Goal: Navigation & Orientation: Find specific page/section

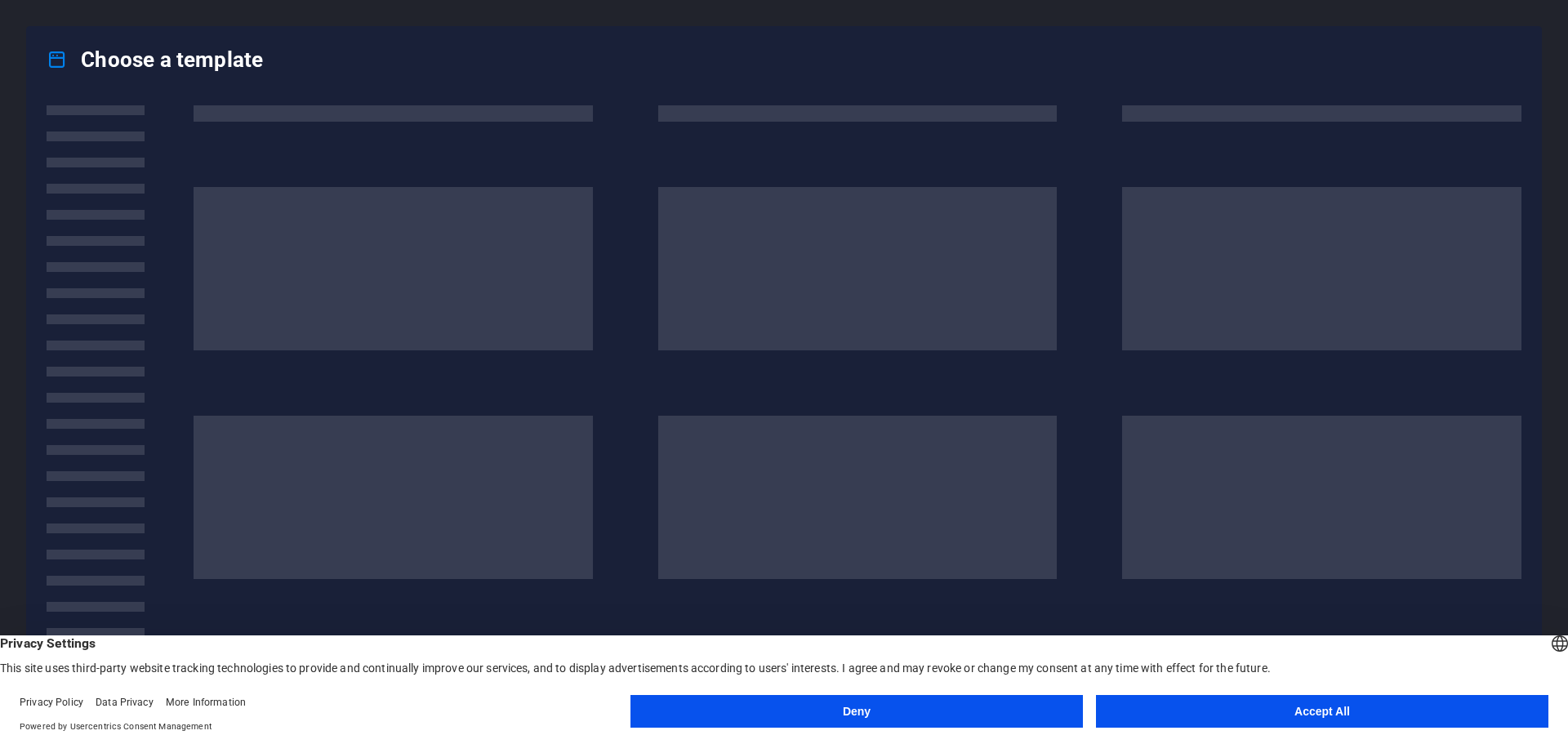
click at [938, 716] on button "Deny" at bounding box center [856, 711] width 453 height 33
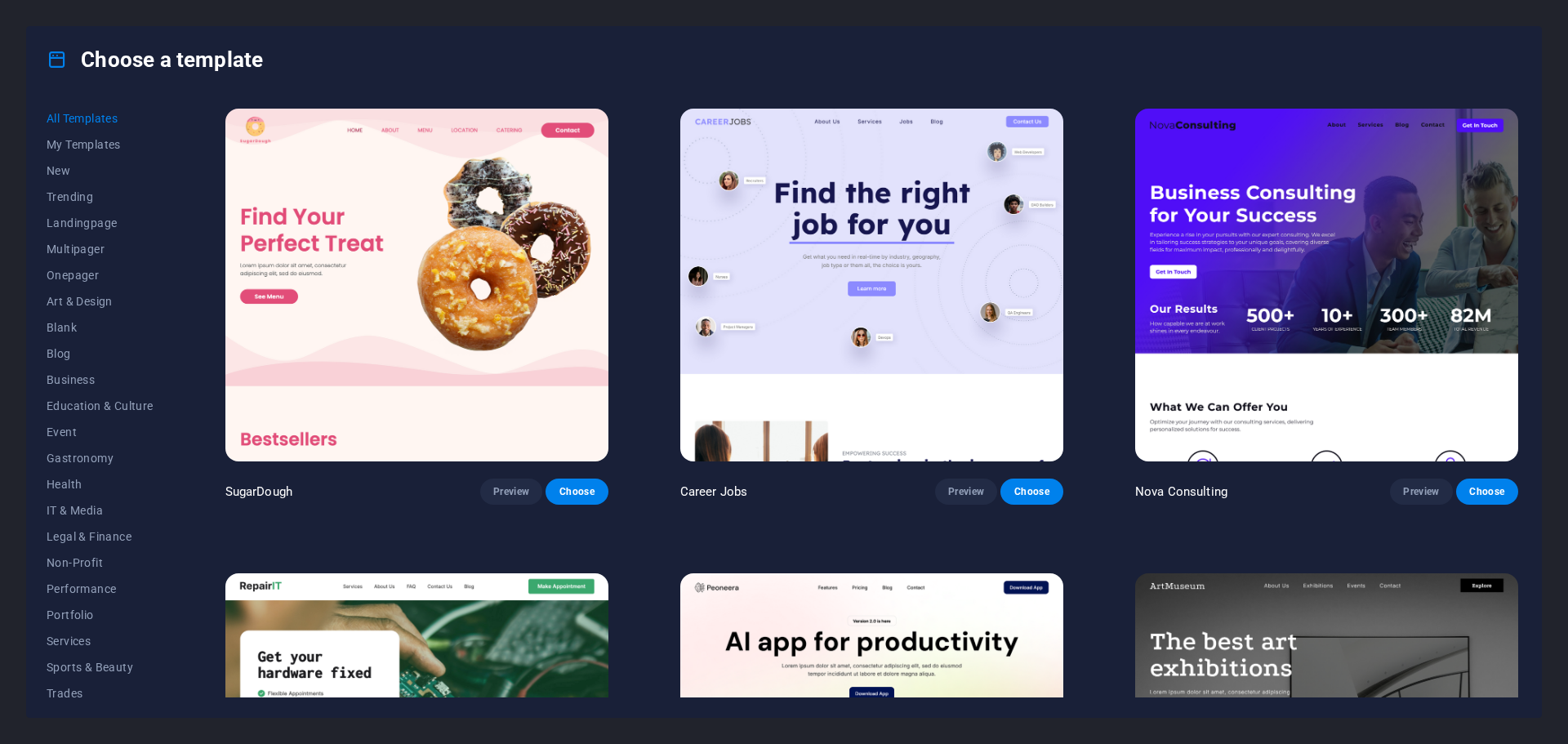
scroll to position [952, 0]
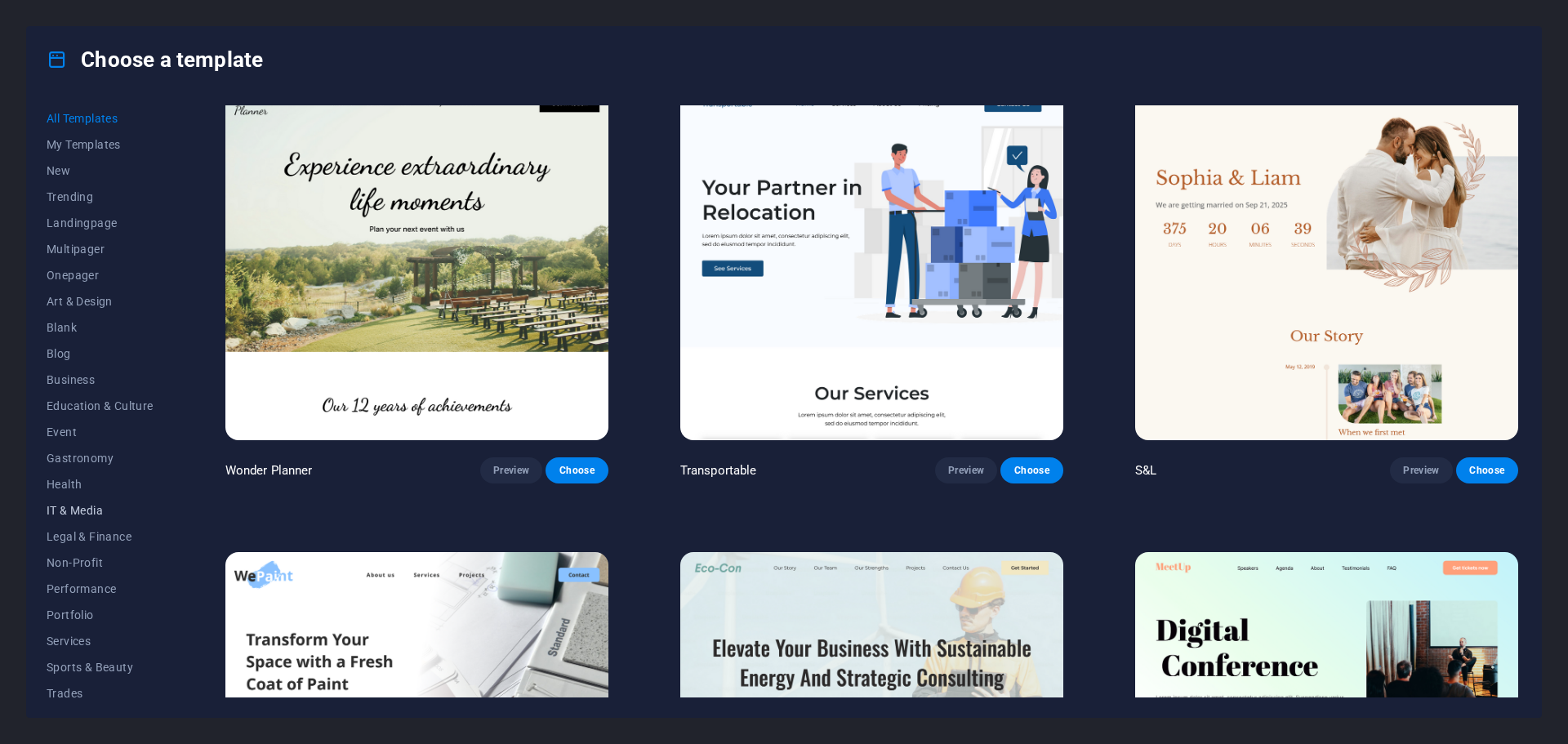
click at [102, 514] on span "IT & Media" at bounding box center [100, 510] width 107 height 13
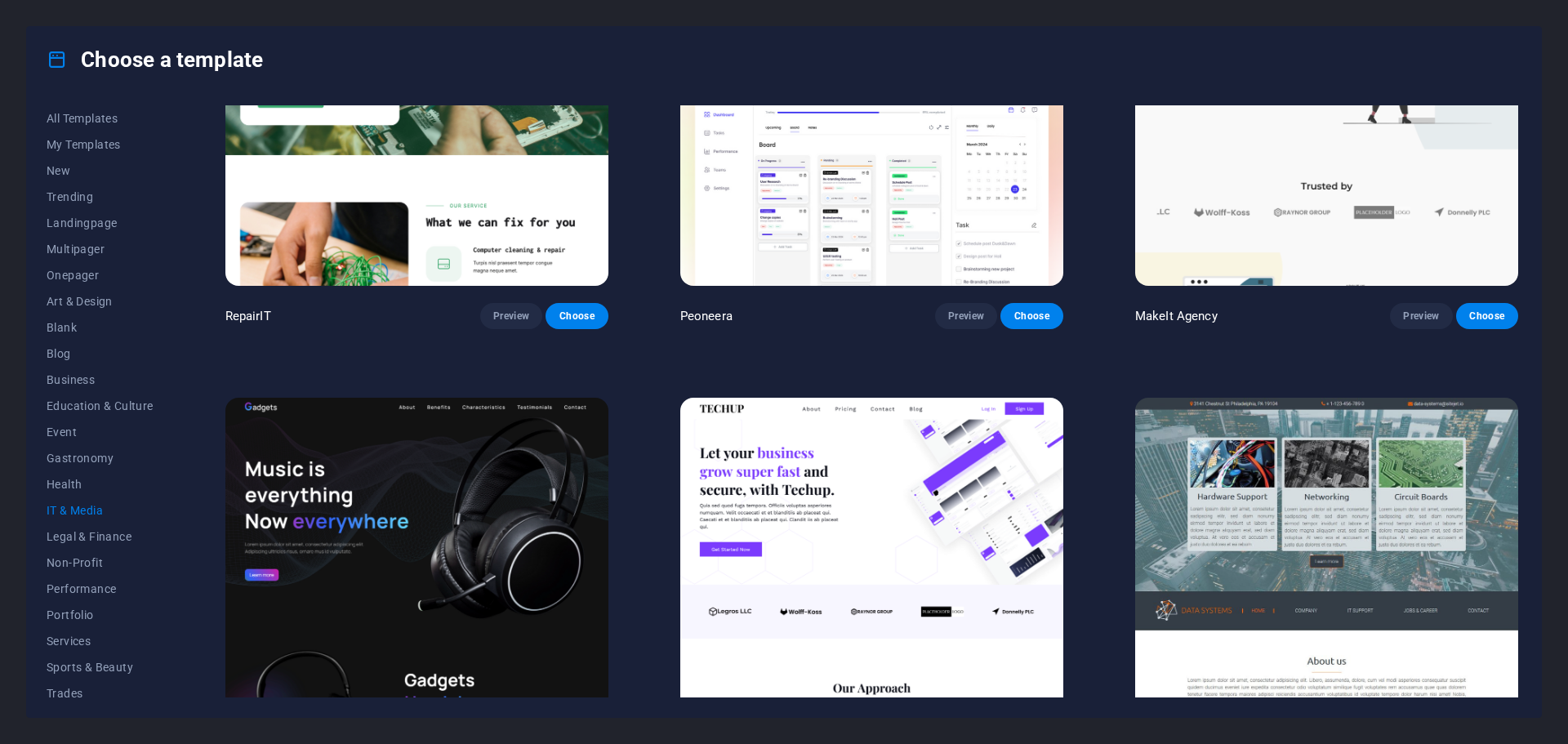
scroll to position [12, 0]
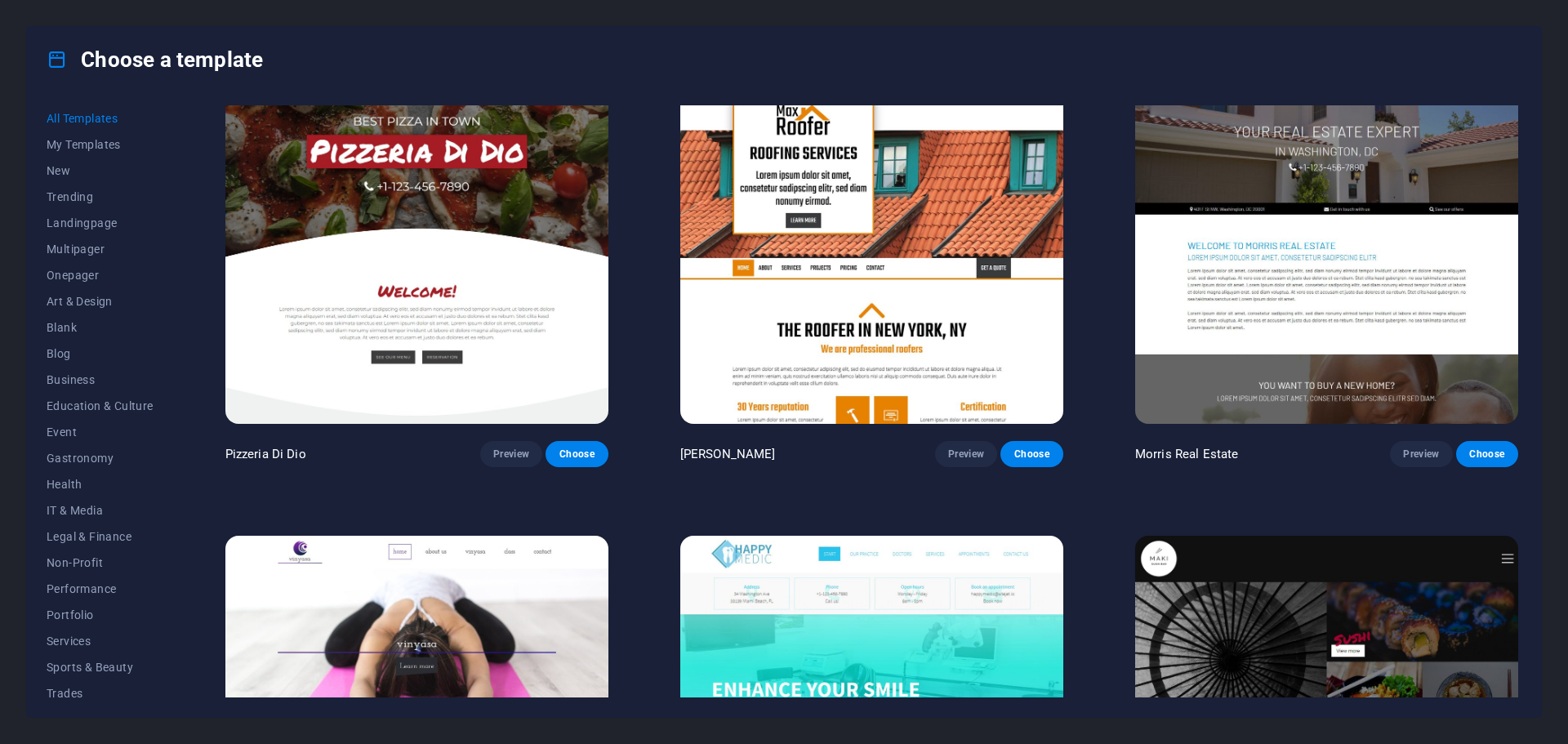
scroll to position [10295, 0]
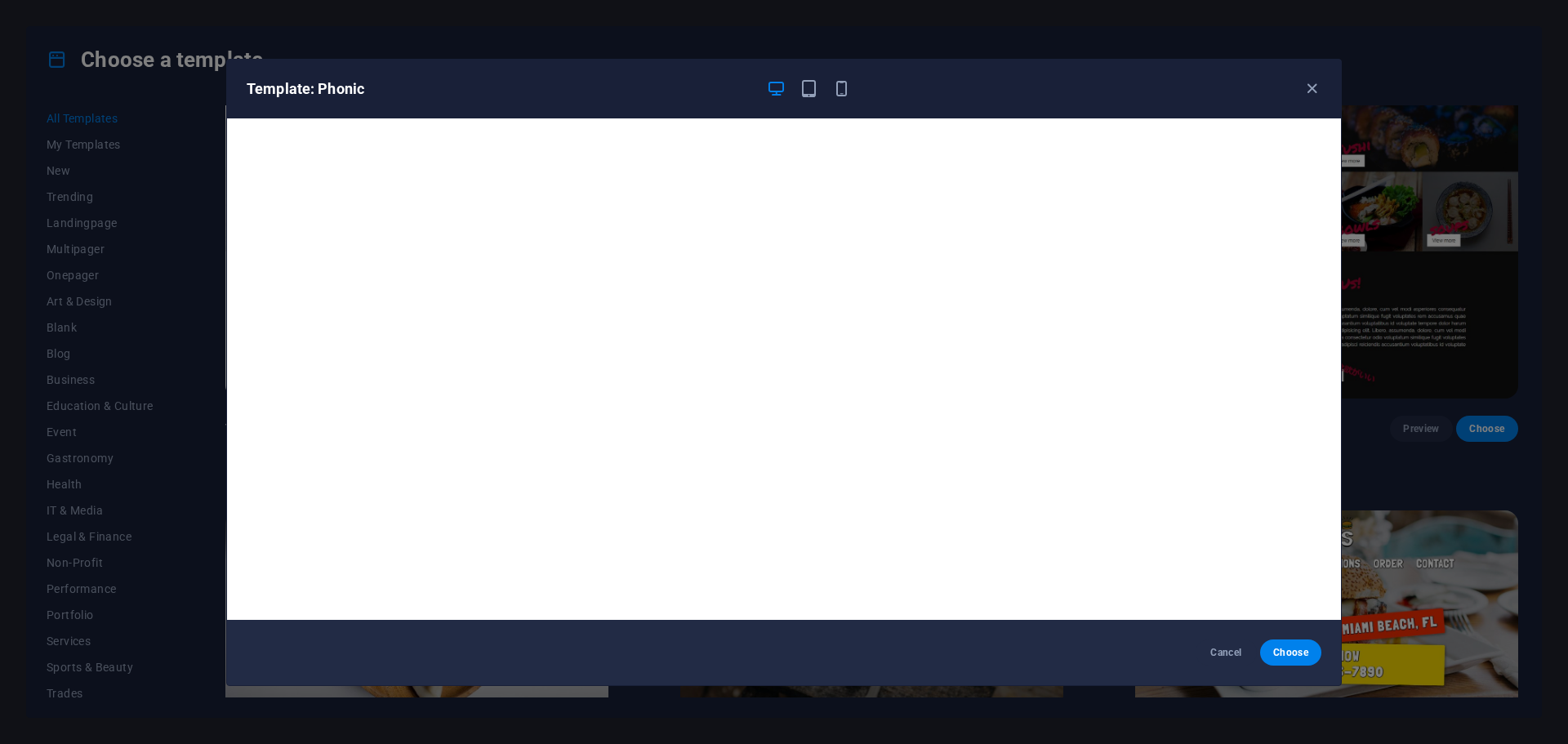
click at [824, 90] on div at bounding box center [808, 89] width 84 height 20
click at [816, 90] on icon "button" at bounding box center [808, 88] width 19 height 19
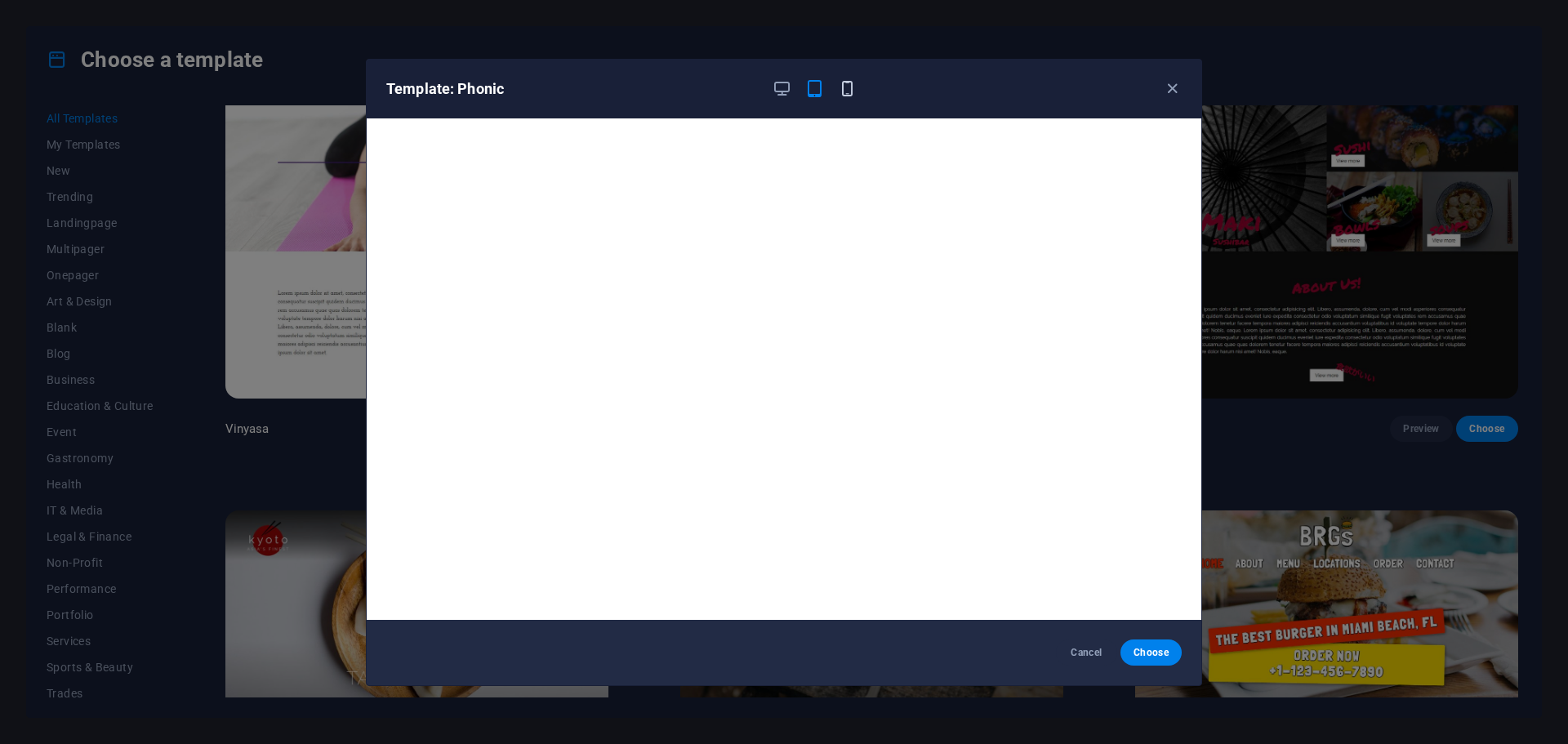
click at [839, 87] on icon "button" at bounding box center [847, 88] width 19 height 19
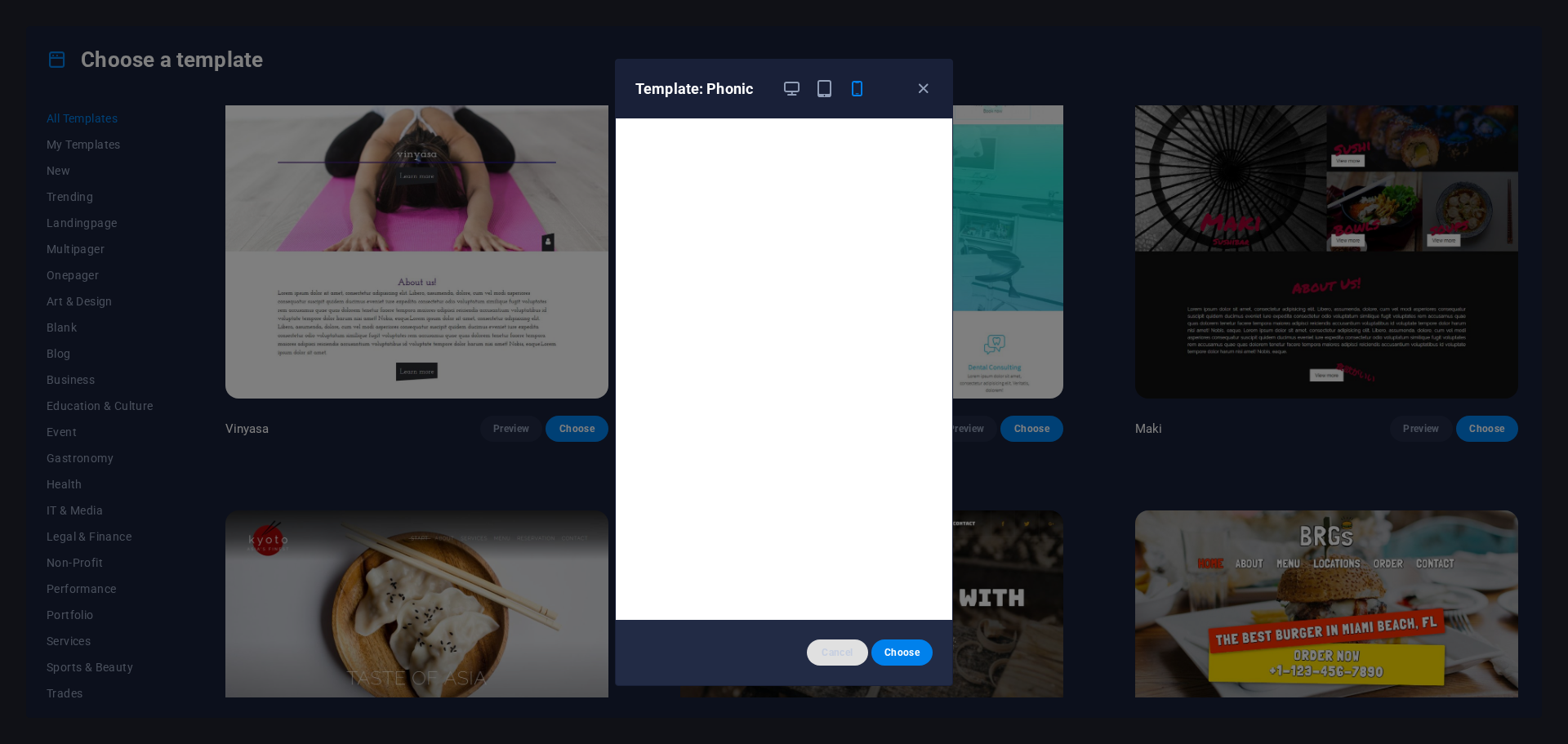
click at [827, 644] on button "Cancel" at bounding box center [837, 652] width 61 height 26
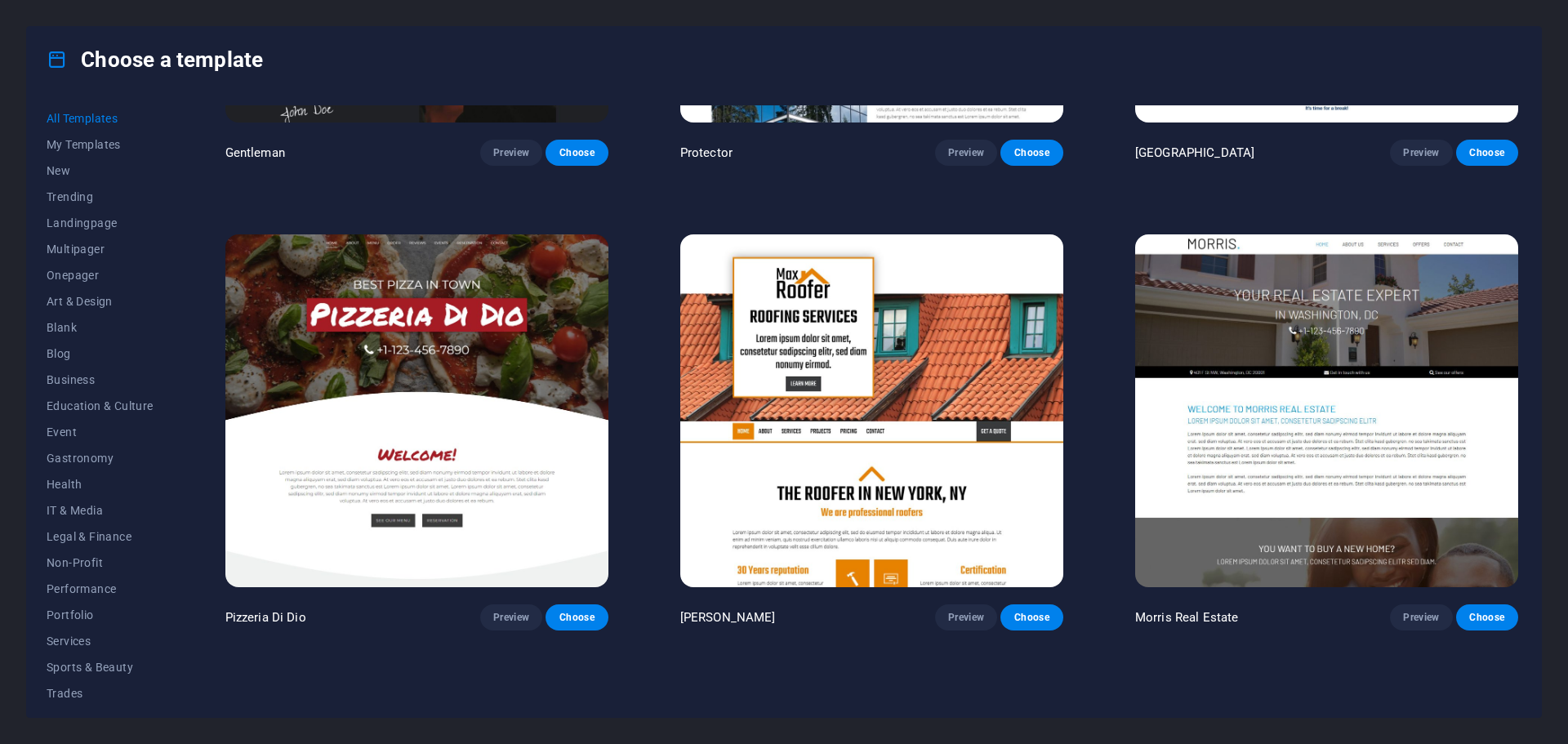
scroll to position [9314, 0]
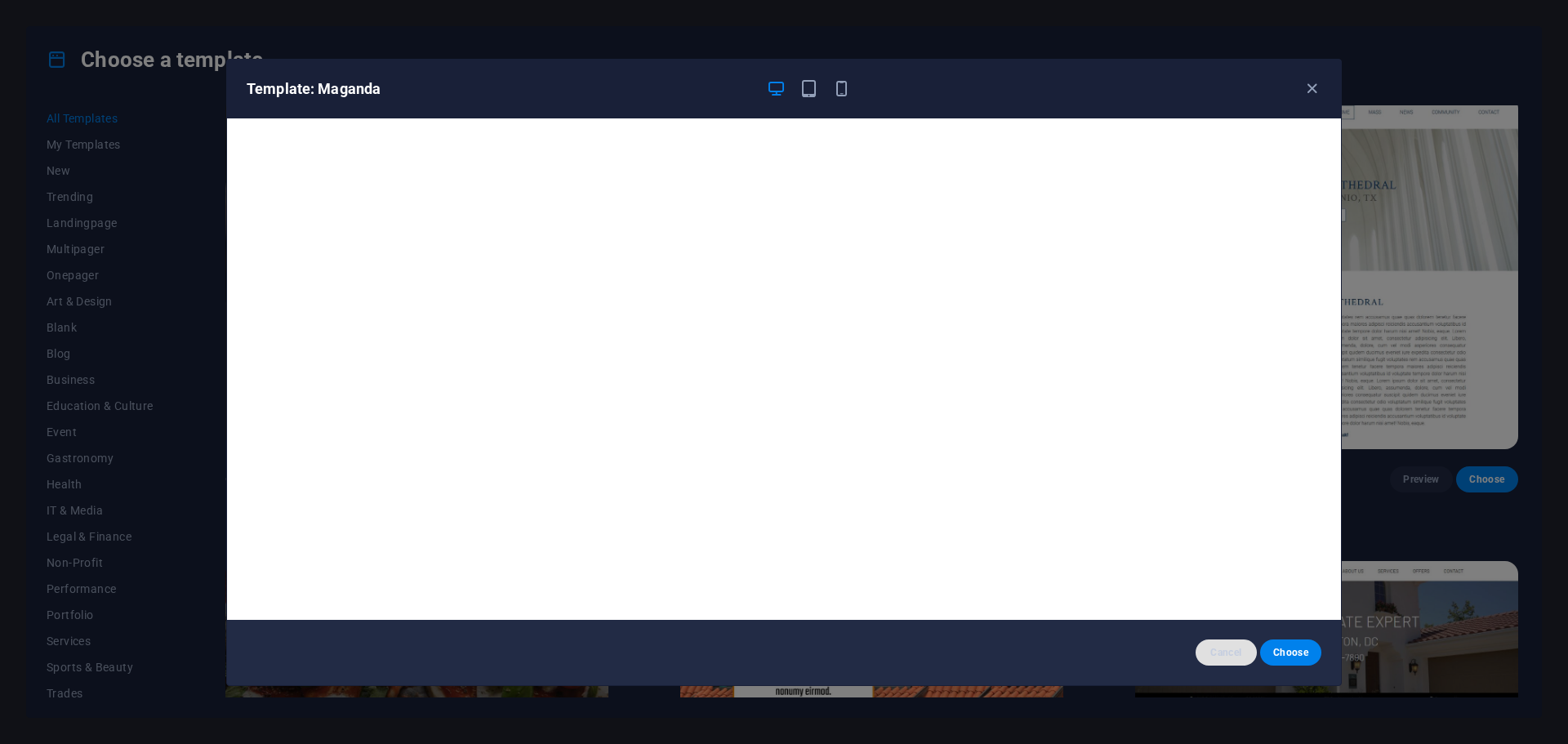
click at [1222, 654] on span "Cancel" at bounding box center [1226, 652] width 35 height 13
